Goal: Task Accomplishment & Management: Use online tool/utility

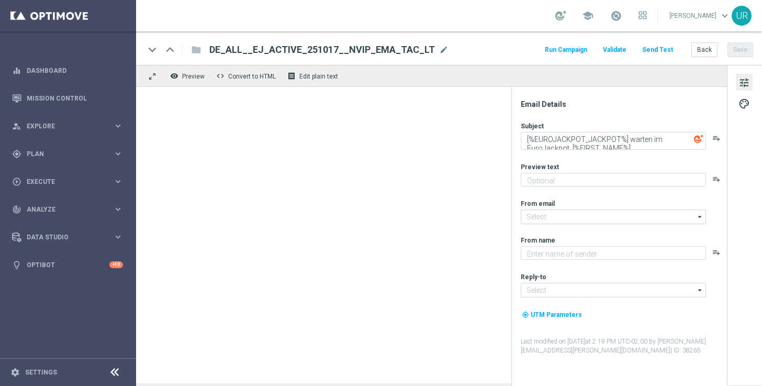
type textarea "Schnapp dir 20 % Rabatt."
type textarea "Lottoland"
type input "[EMAIL_ADDRESS][DOMAIN_NAME]"
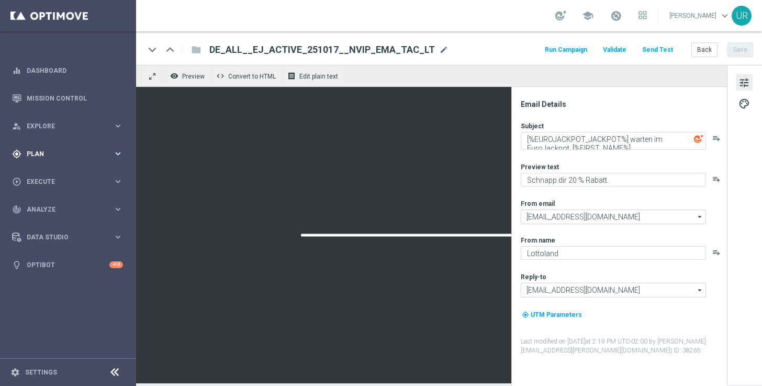
click at [118, 151] on icon "keyboard_arrow_right" at bounding box center [118, 154] width 10 height 10
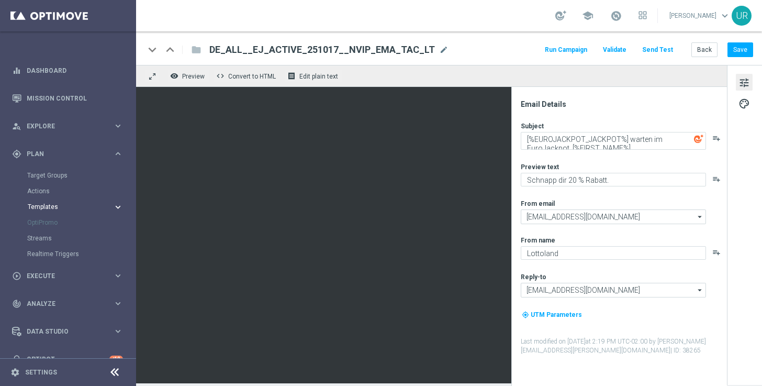
click at [50, 205] on span "Templates" at bounding box center [65, 207] width 75 height 6
click at [53, 221] on link "Optimail" at bounding box center [70, 222] width 76 height 8
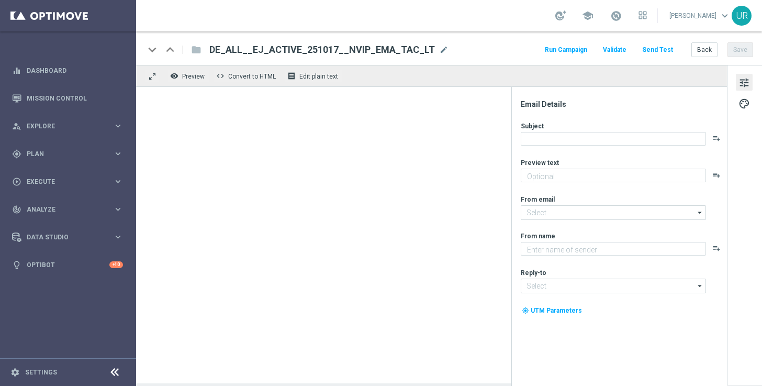
type textarea "Schnapp dir 20 % Rabatt."
type input "[EMAIL_ADDRESS][DOMAIN_NAME]"
type textarea "Lottoland"
type input "[EMAIL_ADDRESS][DOMAIN_NAME]"
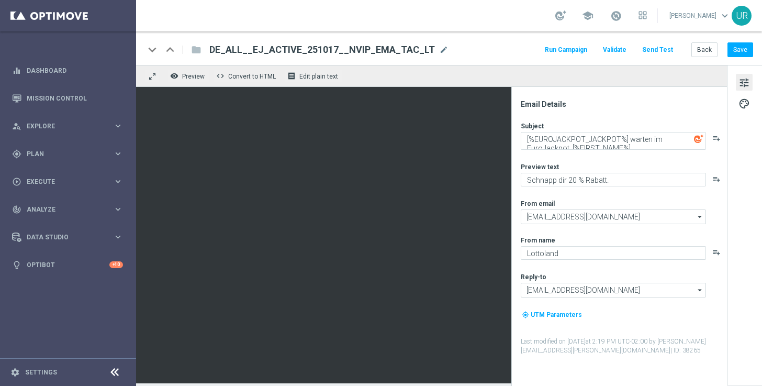
click at [668, 51] on button "Send Test" at bounding box center [658, 50] width 34 height 14
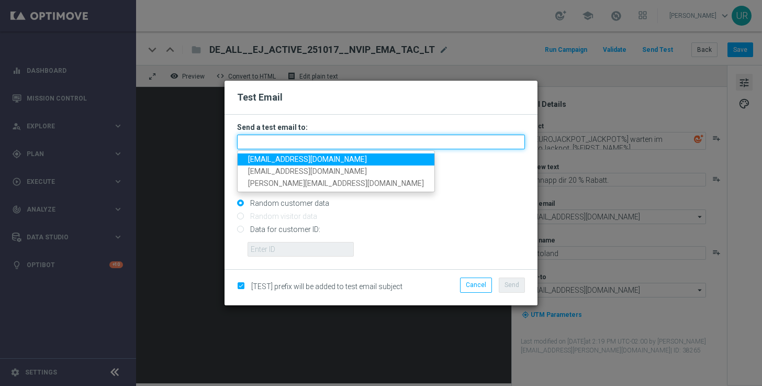
click at [374, 143] on input "text" at bounding box center [381, 142] width 288 height 15
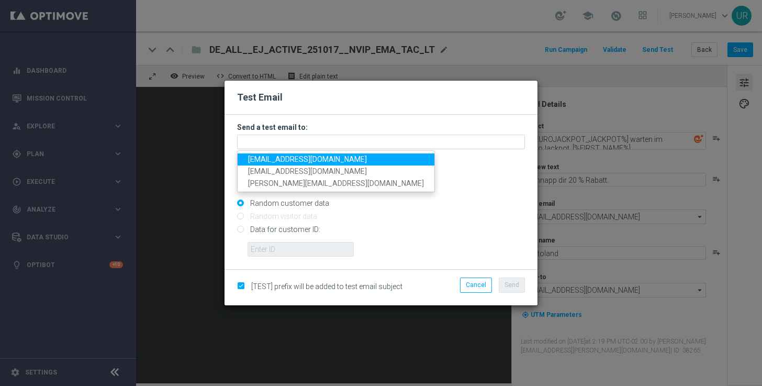
click at [282, 161] on span "ulrikarosendahl68@gmail.com" at bounding box center [307, 159] width 119 height 8
type input "ulrikarosendahl68@gmail.com"
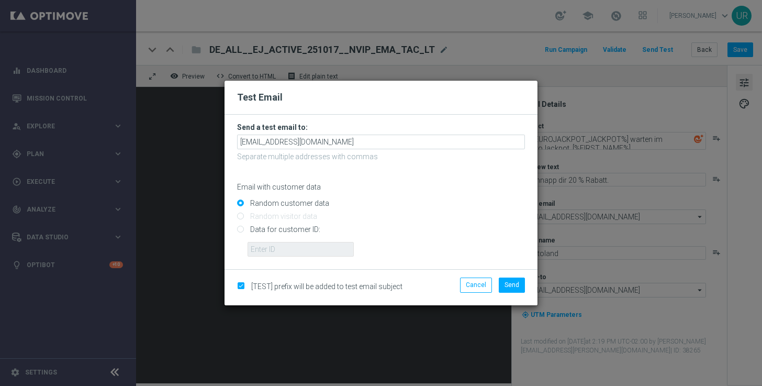
click at [240, 231] on input "Data for customer ID:" at bounding box center [381, 234] width 288 height 15
radio input "true"
click at [274, 247] on input "text" at bounding box center [301, 249] width 106 height 15
paste input "222634736"
type input "222634736"
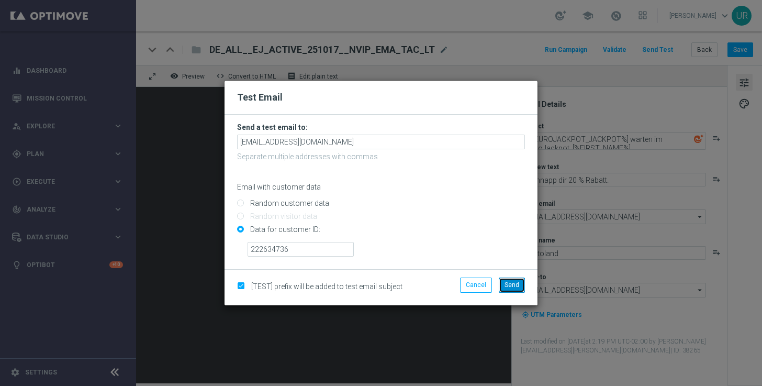
click at [509, 282] on span "Send" at bounding box center [512, 284] width 15 height 7
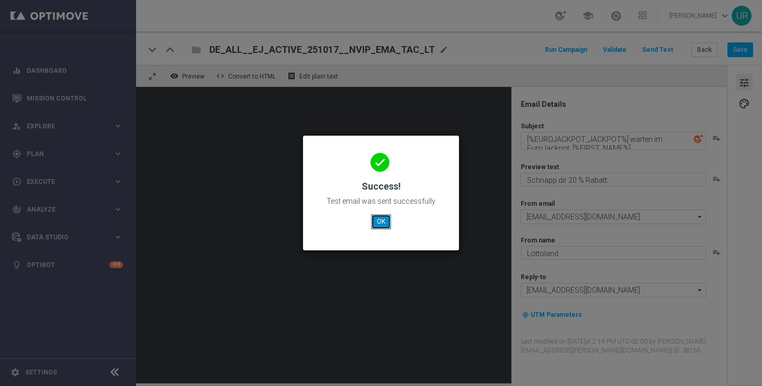
click at [381, 224] on button "OK" at bounding box center [381, 221] width 20 height 15
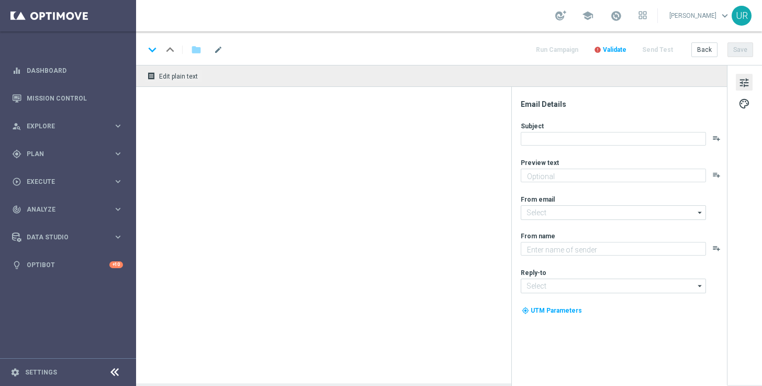
type textarea "Schnapp dir 20 % Rabatt."
type input "[EMAIL_ADDRESS][DOMAIN_NAME]"
type textarea "Lottoland"
type input "[EMAIL_ADDRESS][DOMAIN_NAME]"
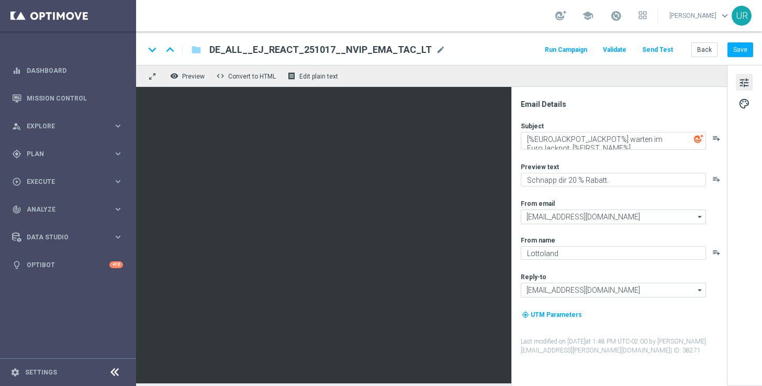
click at [666, 46] on button "Send Test" at bounding box center [658, 50] width 34 height 14
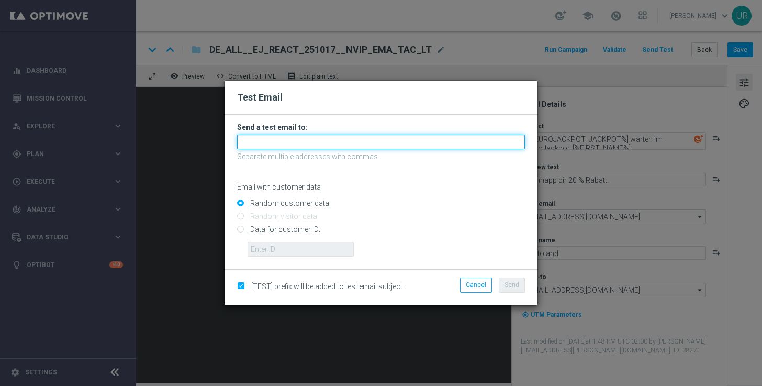
click at [344, 143] on input "text" at bounding box center [381, 142] width 288 height 15
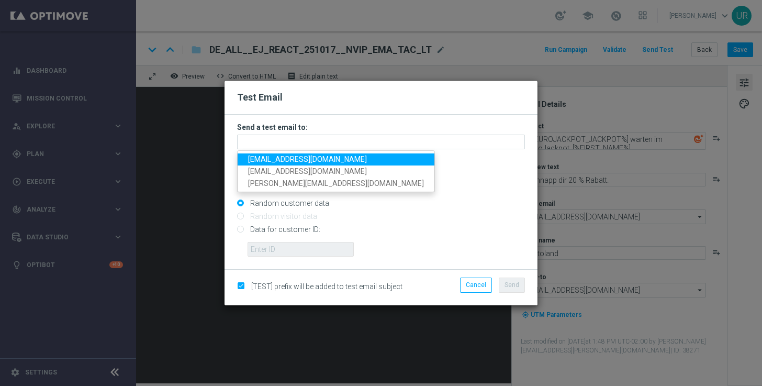
click at [274, 156] on span "ulrikarosendahl68@gmail.com" at bounding box center [307, 159] width 119 height 8
type input "ulrikarosendahl68@gmail.com"
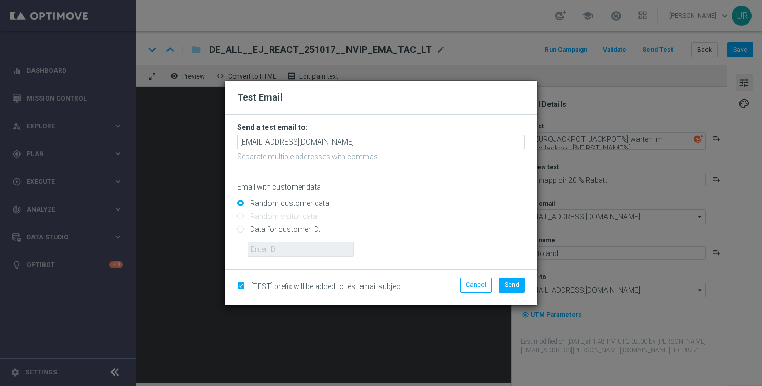
click at [241, 231] on input "Data for customer ID:" at bounding box center [381, 234] width 288 height 15
radio input "true"
click at [261, 243] on input "text" at bounding box center [301, 249] width 106 height 15
paste input "222634736"
type input "222634736"
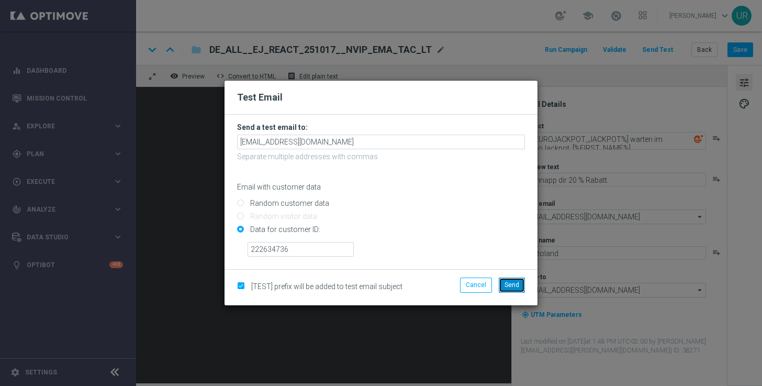
click at [506, 287] on span "Send" at bounding box center [512, 284] width 15 height 7
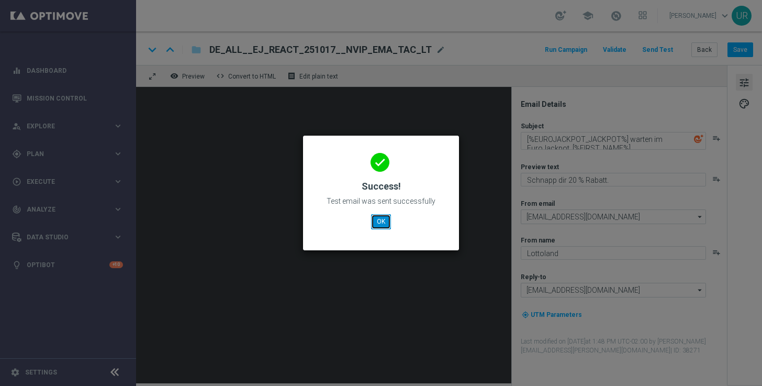
click at [382, 225] on button "OK" at bounding box center [381, 221] width 20 height 15
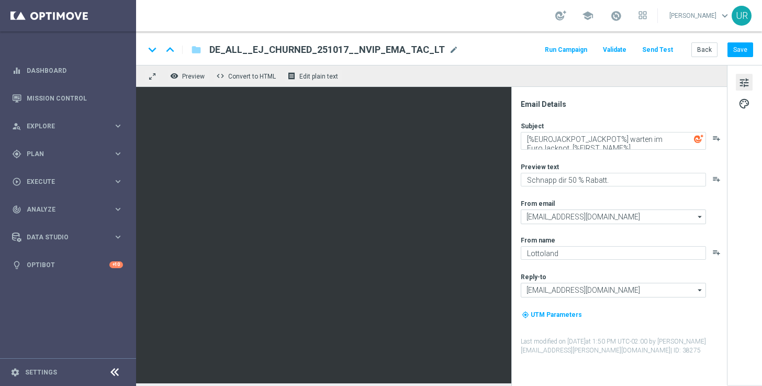
click at [657, 51] on button "Send Test" at bounding box center [658, 50] width 34 height 14
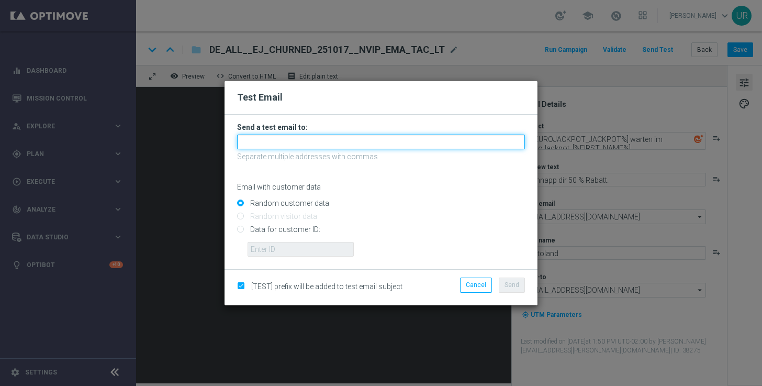
click at [362, 142] on input "text" at bounding box center [381, 142] width 288 height 15
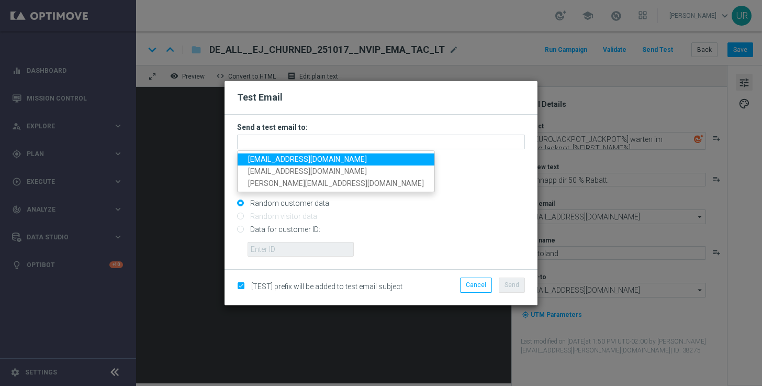
click at [282, 160] on span "ulrikarosendahl68@gmail.com" at bounding box center [307, 159] width 119 height 8
type input "ulrikarosendahl68@gmail.com"
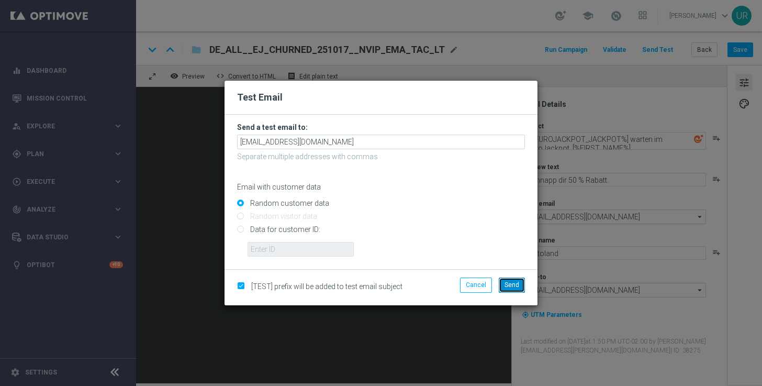
click at [512, 282] on span "Send" at bounding box center [512, 284] width 15 height 7
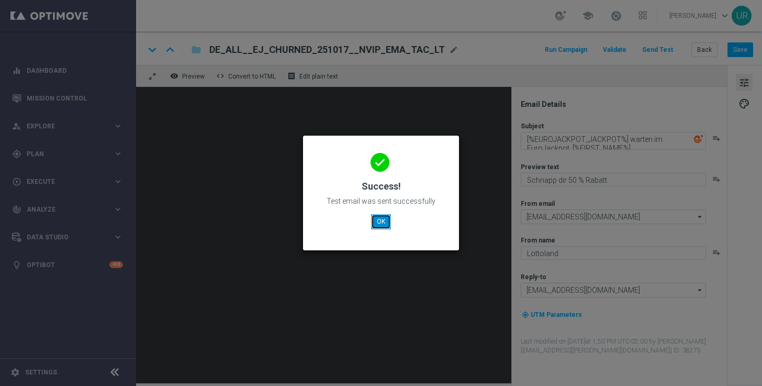
click at [378, 222] on button "OK" at bounding box center [381, 221] width 20 height 15
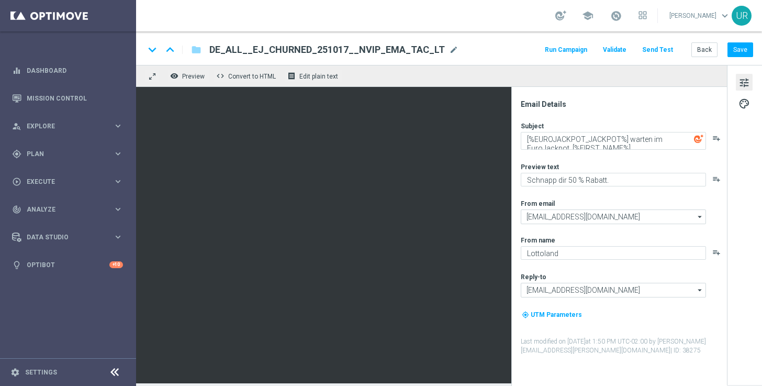
click at [660, 48] on button "Send Test" at bounding box center [658, 50] width 34 height 14
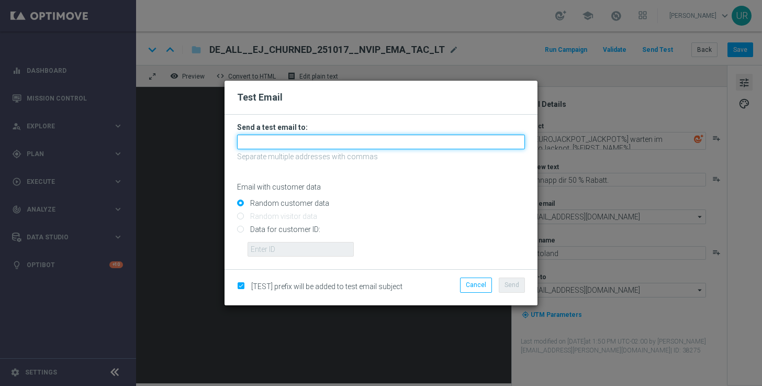
click at [329, 141] on input "text" at bounding box center [381, 142] width 288 height 15
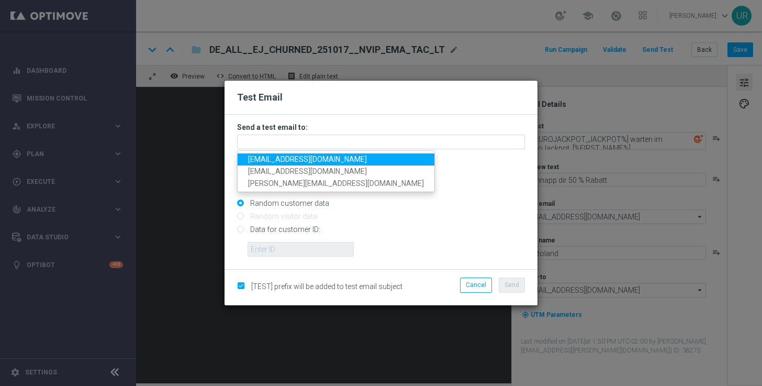
click at [278, 160] on span "ulrikarosendahl68@gmail.com" at bounding box center [307, 159] width 119 height 8
type input "ulrikarosendahl68@gmail.com"
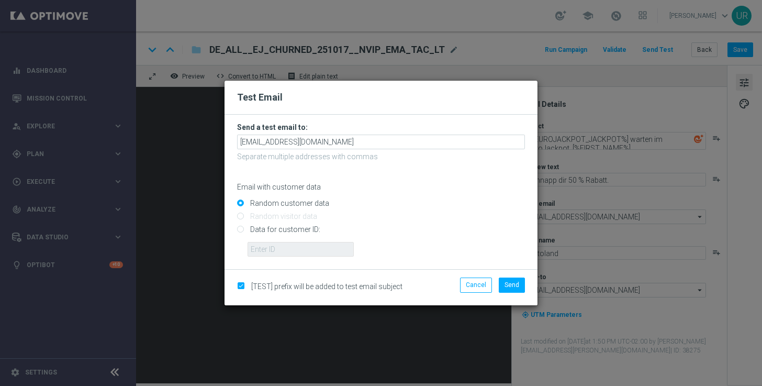
click at [240, 229] on input "Data for customer ID:" at bounding box center [381, 234] width 288 height 15
radio input "true"
click at [275, 250] on input "text" at bounding box center [301, 249] width 106 height 15
paste input "222634736"
type input "222634736"
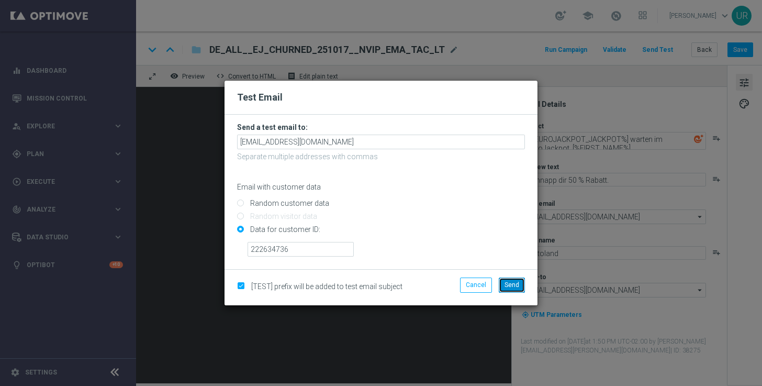
click at [512, 288] on span "Send" at bounding box center [512, 284] width 15 height 7
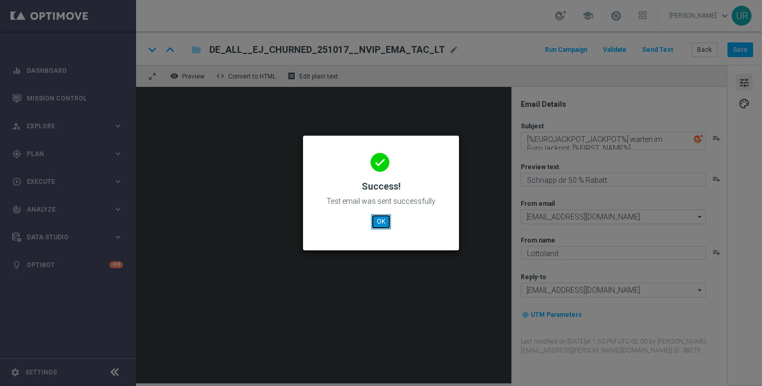
click at [379, 220] on button "OK" at bounding box center [381, 221] width 20 height 15
